Goal: Download file/media

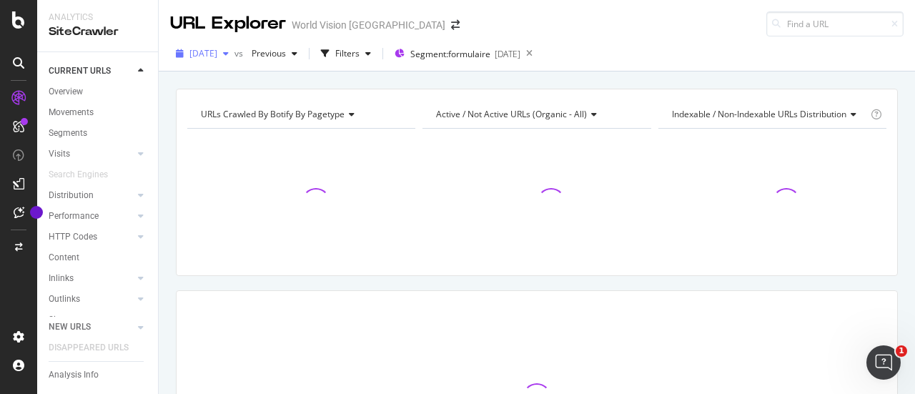
click at [217, 55] on span "[DATE]" at bounding box center [203, 53] width 28 height 12
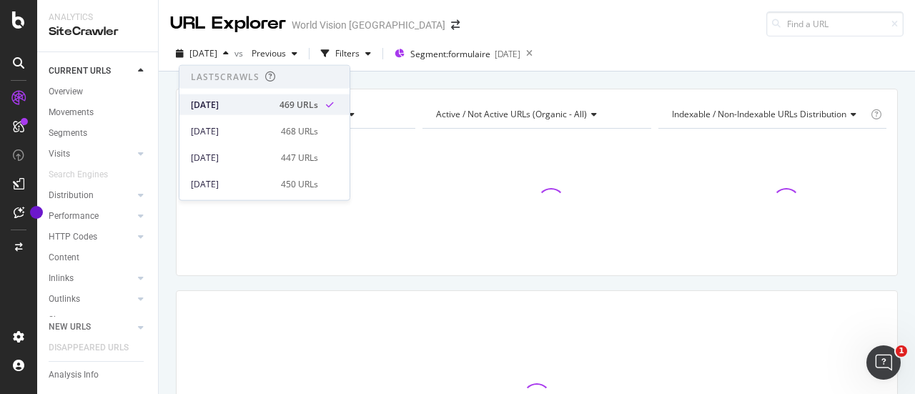
click at [304, 101] on div "469 URLs" at bounding box center [298, 104] width 39 height 13
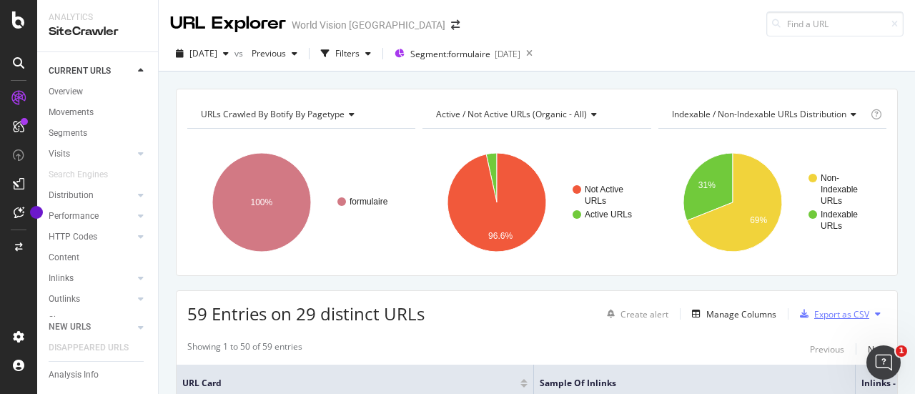
click at [841, 317] on div "Export as CSV" at bounding box center [841, 314] width 55 height 12
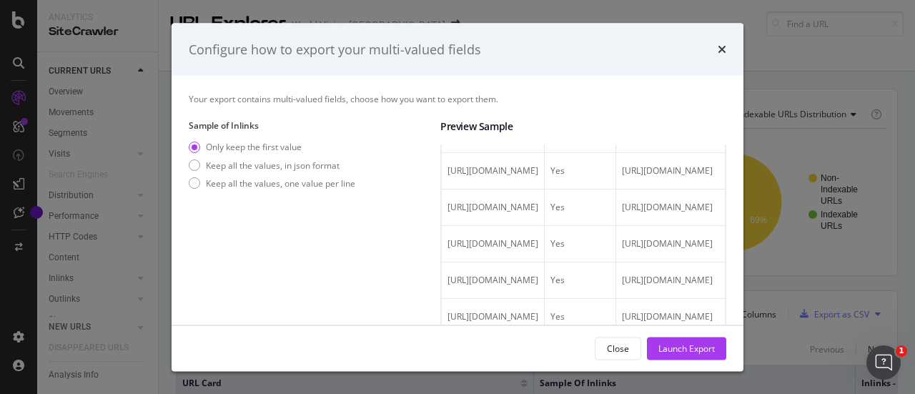
scroll to position [1329, 0]
click at [299, 178] on div "Keep all the values, one value per line" at bounding box center [280, 183] width 149 height 12
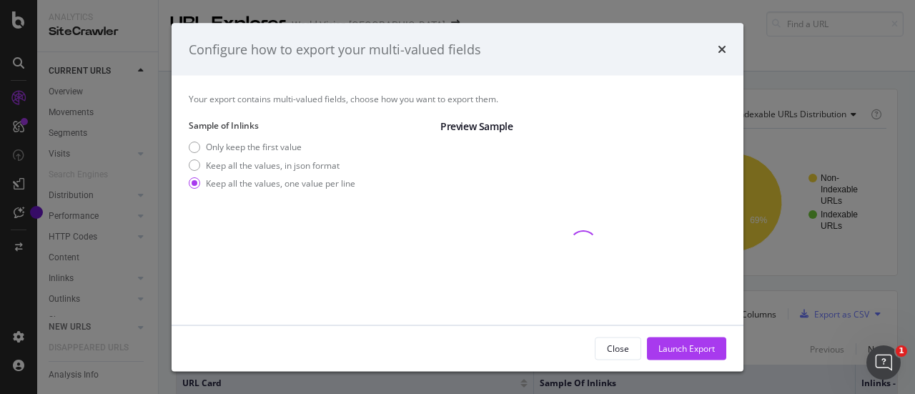
scroll to position [0, 0]
click at [284, 142] on div "Only keep the first value" at bounding box center [254, 147] width 96 height 12
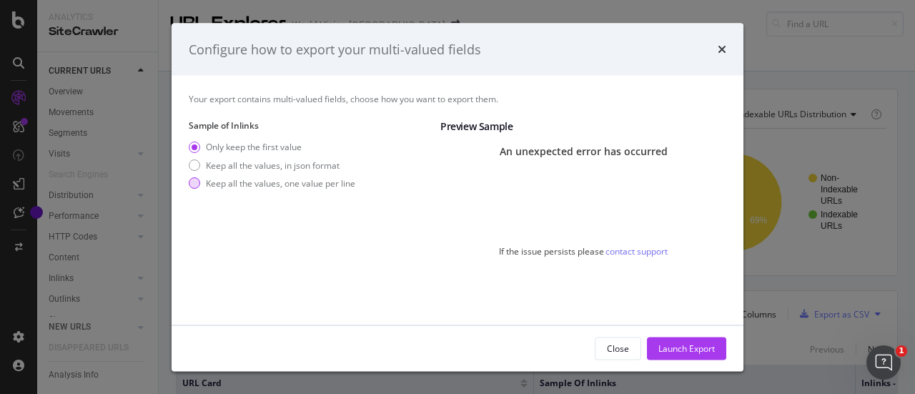
click at [259, 185] on div "Keep all the values, one value per line" at bounding box center [280, 183] width 149 height 12
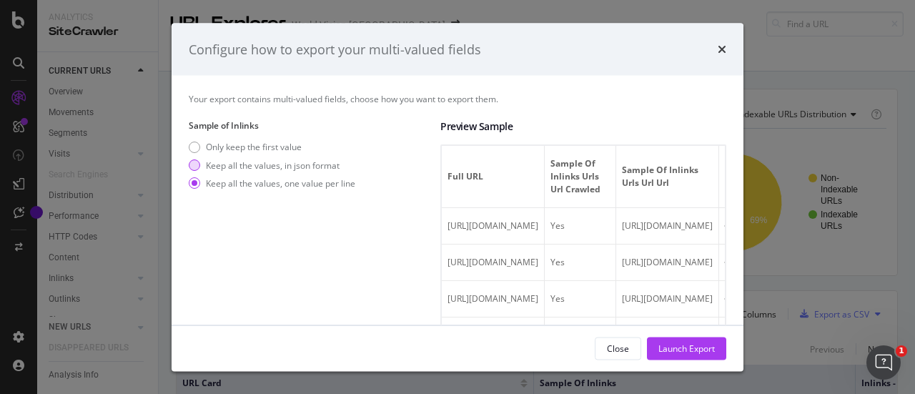
click at [289, 171] on div "Keep all the values, in json format" at bounding box center [273, 165] width 134 height 12
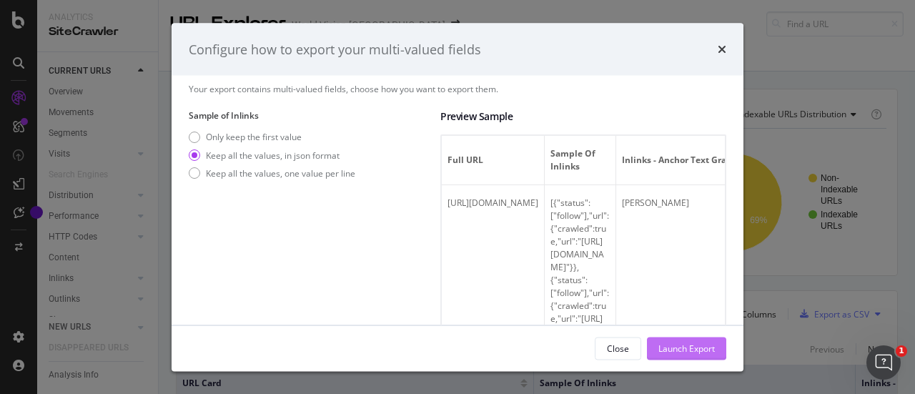
click at [692, 352] on div "Launch Export" at bounding box center [686, 348] width 56 height 12
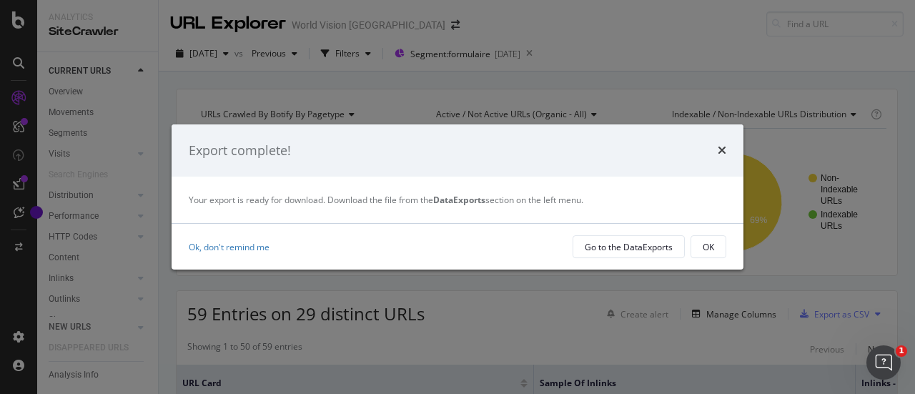
click at [718, 142] on div "times" at bounding box center [722, 151] width 9 height 19
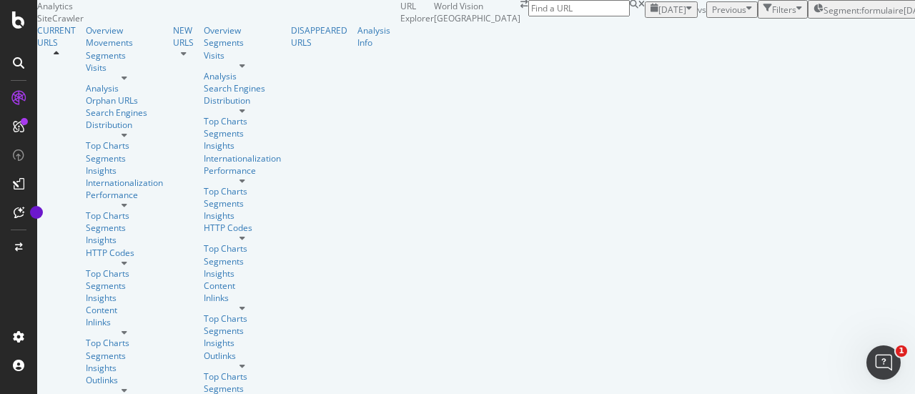
click at [143, 393] on div "Redirected to last crawl available." at bounding box center [76, 400] width 133 height 12
click at [658, 16] on span "[DATE]" at bounding box center [672, 10] width 28 height 12
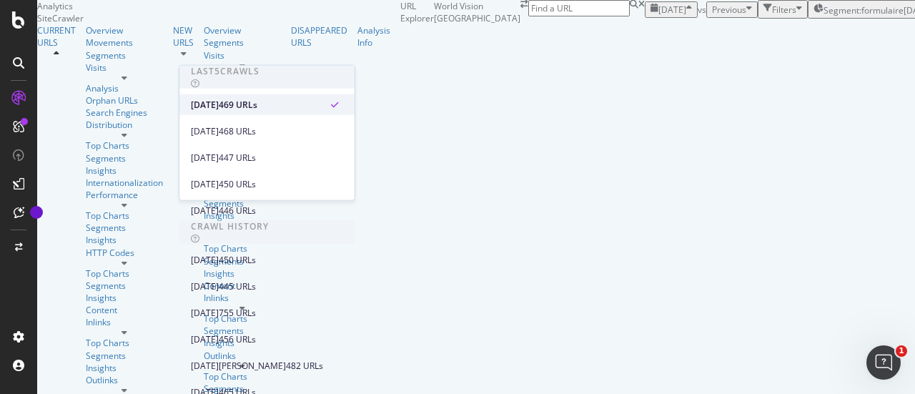
click at [239, 112] on div "[DATE] 469 URLs" at bounding box center [266, 104] width 175 height 21
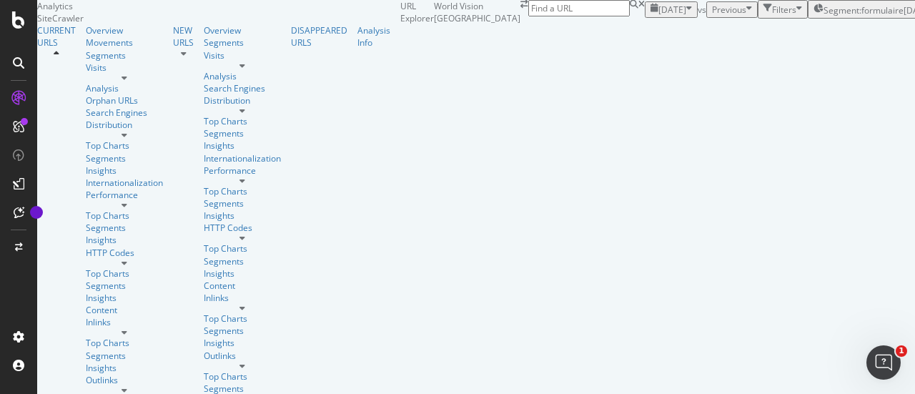
scroll to position [163, 0]
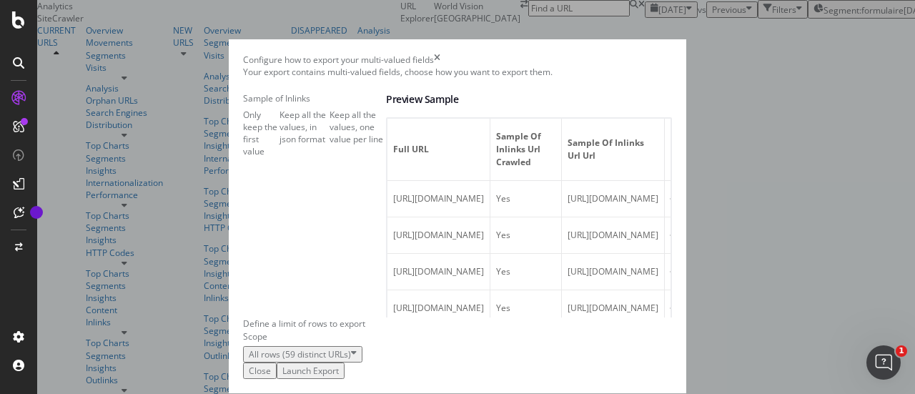
scroll to position [0, 0]
click at [279, 145] on div "Keep all the values, in json format" at bounding box center [304, 127] width 51 height 36
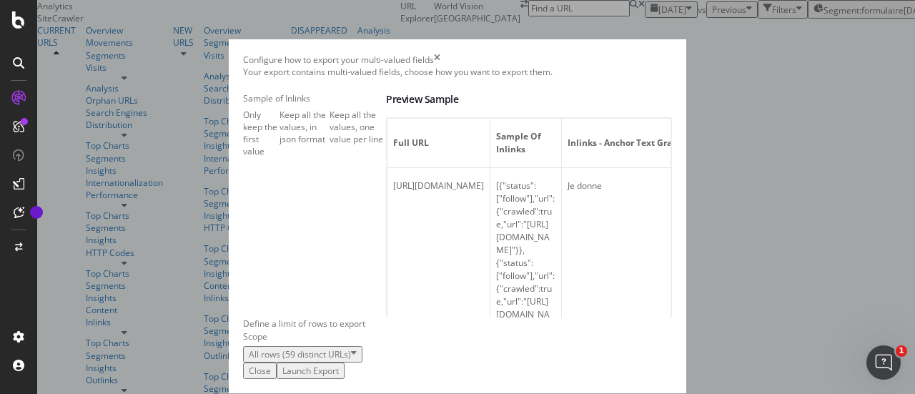
click at [339, 365] on div "Launch Export" at bounding box center [310, 371] width 56 height 12
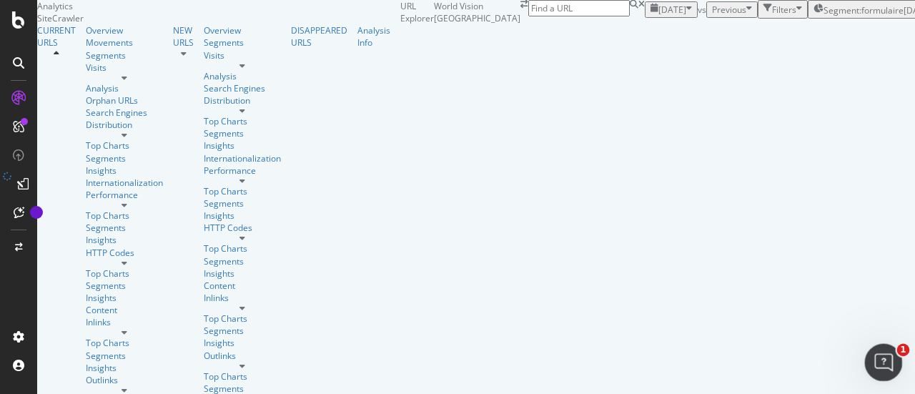
click at [877, 354] on icon "Ouvrir le Messenger Intercom" at bounding box center [882, 361] width 24 height 24
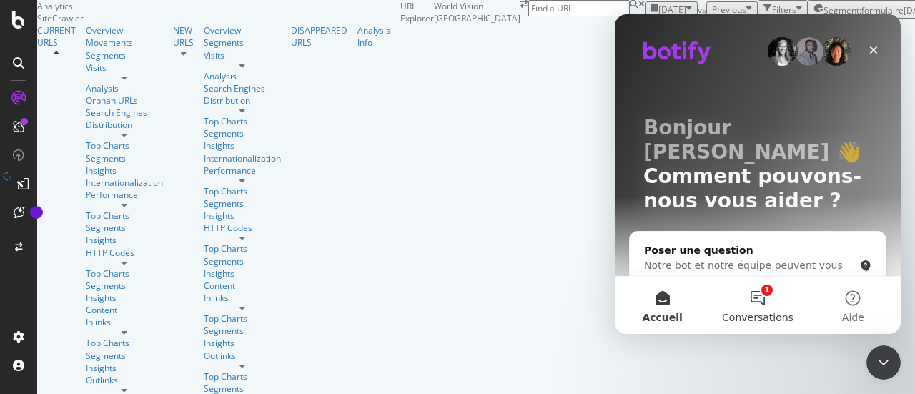
click at [761, 292] on button "1 Conversations" at bounding box center [757, 305] width 95 height 57
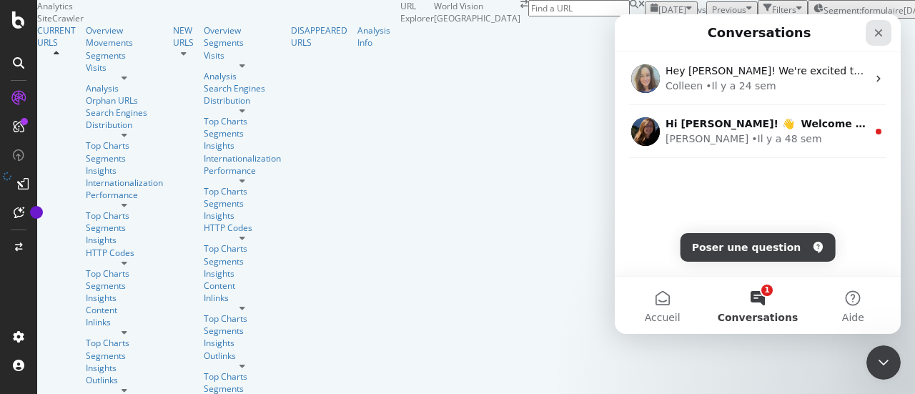
click at [875, 34] on icon "Fermer" at bounding box center [878, 32] width 11 height 11
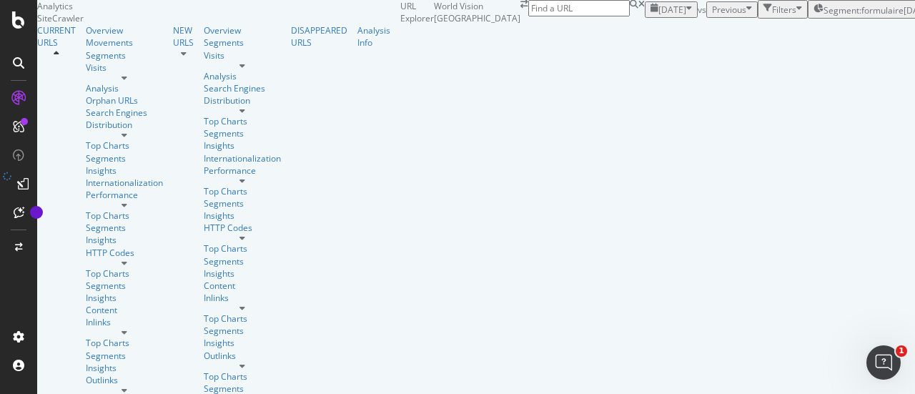
scroll to position [114, 0]
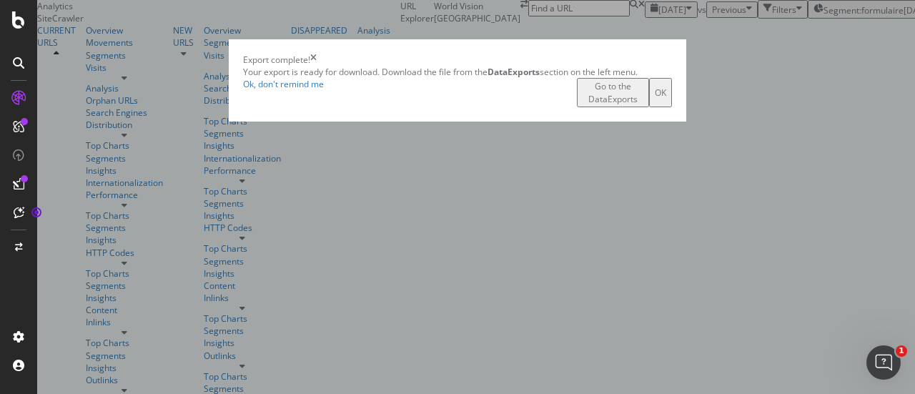
click at [643, 104] on div "Go to the DataExports" at bounding box center [613, 92] width 61 height 24
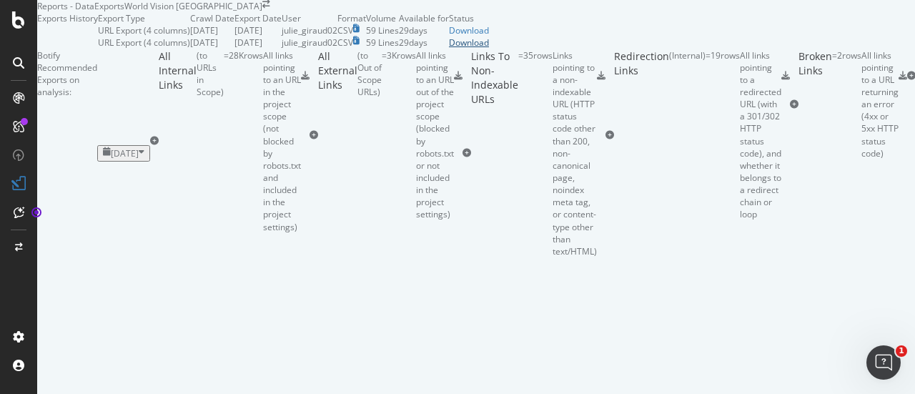
click at [489, 49] on div "Download" at bounding box center [469, 42] width 40 height 12
